Goal: Transaction & Acquisition: Obtain resource

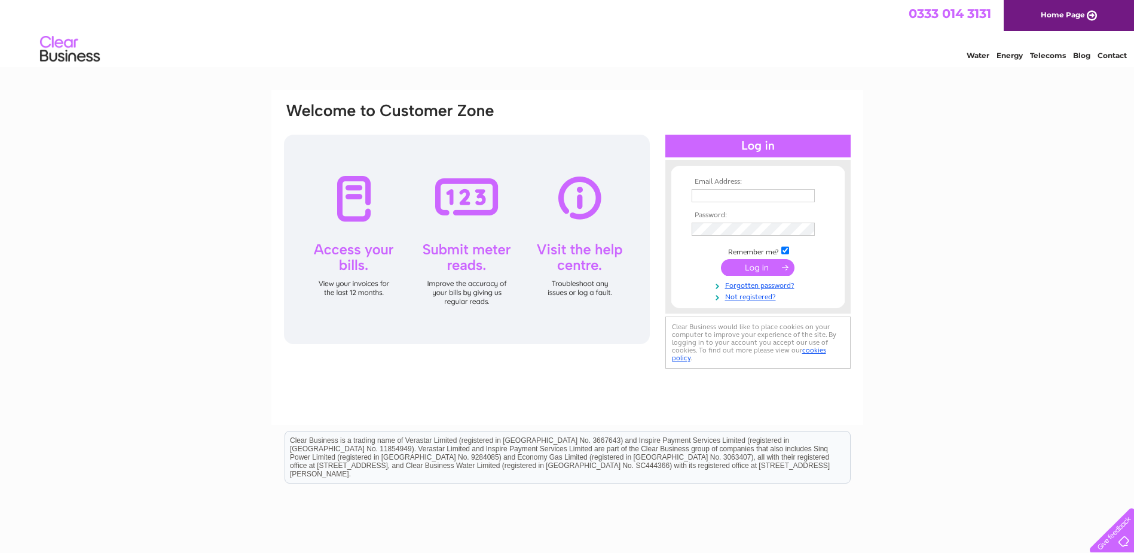
type input "caroline@brewsterbros.com"
click at [781, 267] on input "submit" at bounding box center [758, 267] width 74 height 17
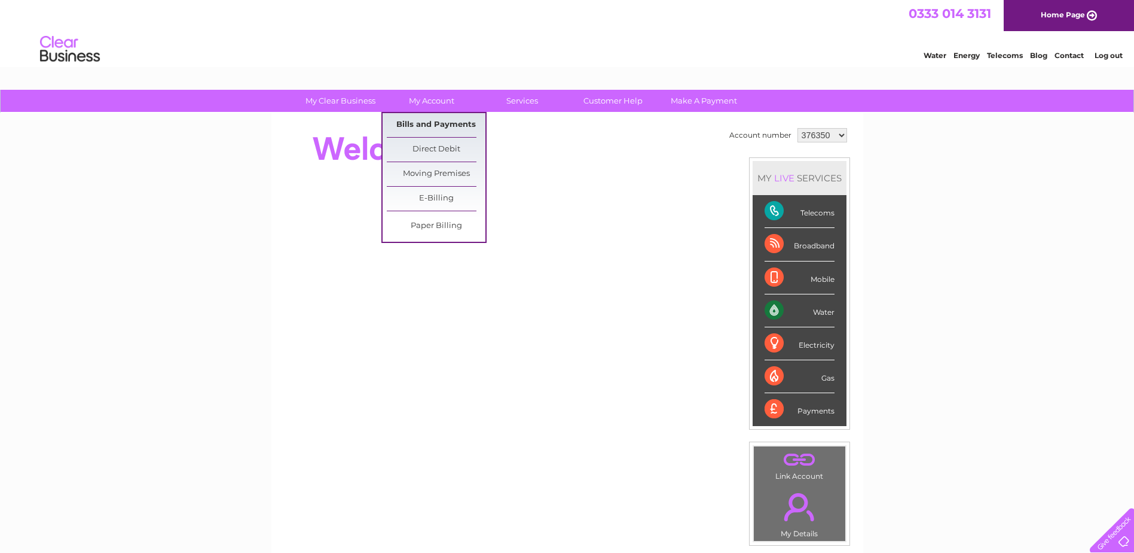
click at [426, 115] on link "Bills and Payments" at bounding box center [436, 125] width 99 height 24
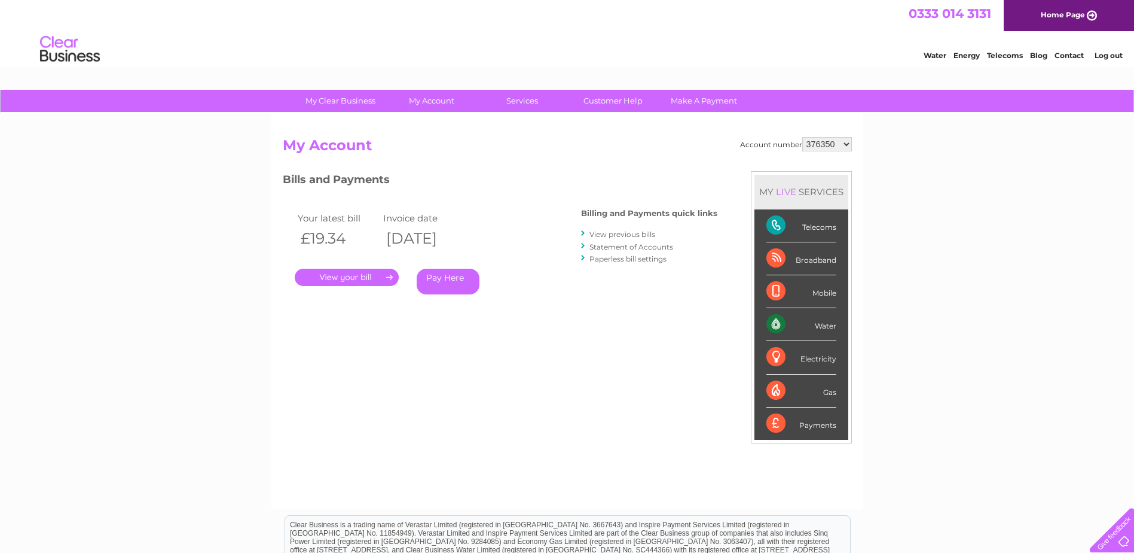
click at [845, 142] on select "376350 1125920" at bounding box center [827, 144] width 50 height 14
select select "1125920"
click at [803, 137] on select "376350 1125920" at bounding box center [827, 144] width 50 height 14
click at [342, 275] on link "." at bounding box center [347, 276] width 104 height 17
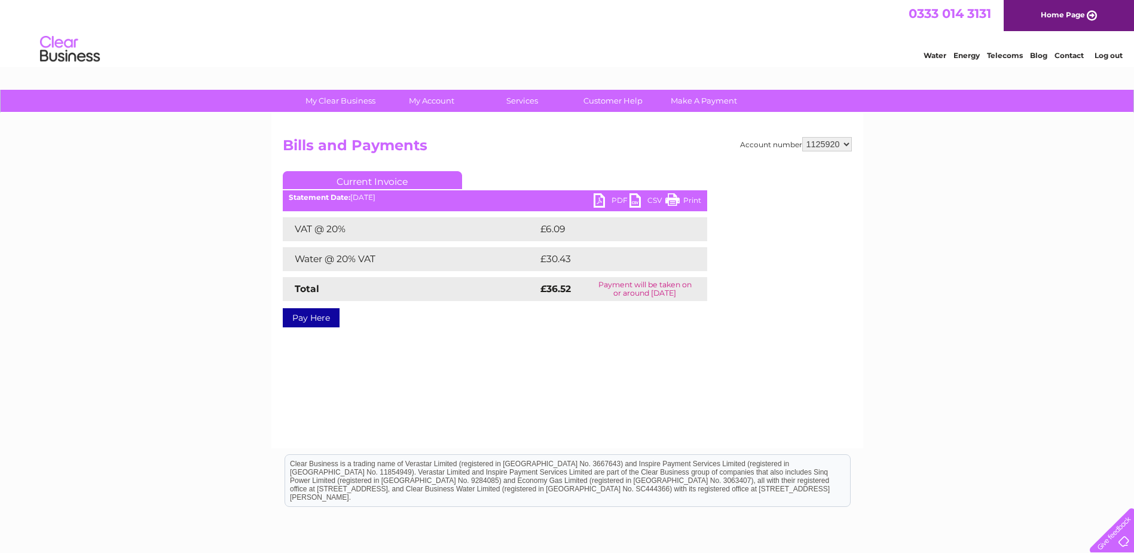
click at [827, 140] on select "376350 1125920" at bounding box center [827, 144] width 50 height 14
select select "376350"
click at [803, 137] on select "376350 1125920" at bounding box center [827, 144] width 50 height 14
click at [597, 200] on link "PDF" at bounding box center [612, 201] width 36 height 17
